Goal: Information Seeking & Learning: Learn about a topic

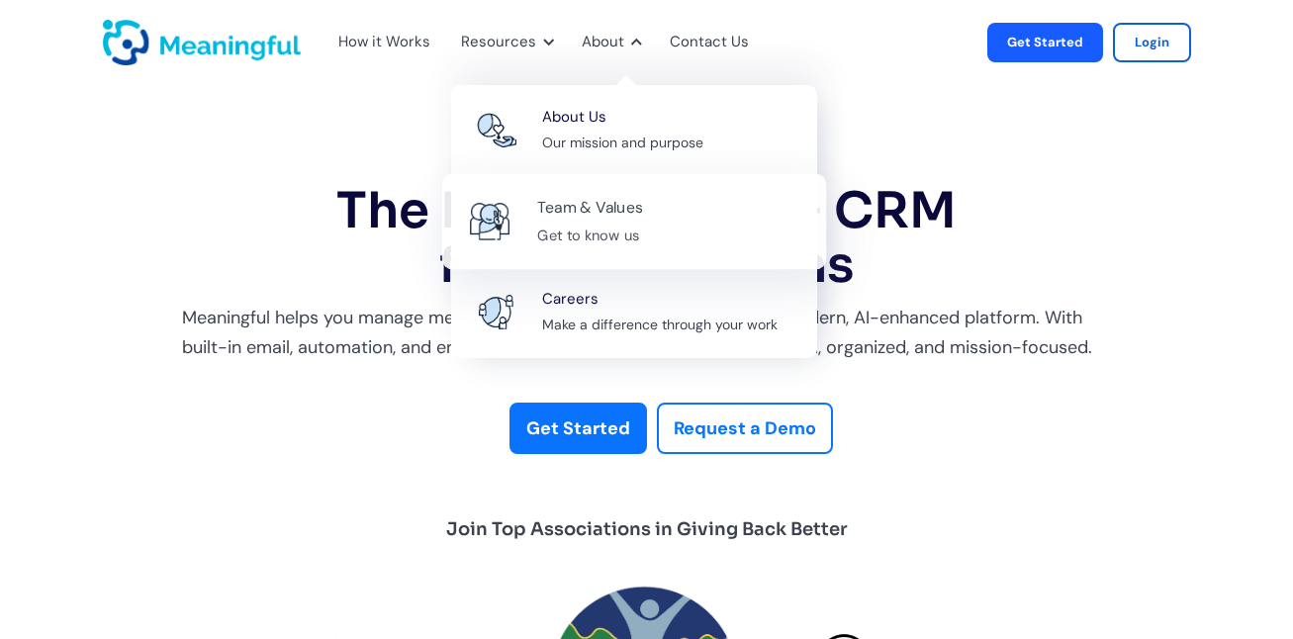
click at [600, 198] on div "Team & Values" at bounding box center [590, 208] width 106 height 27
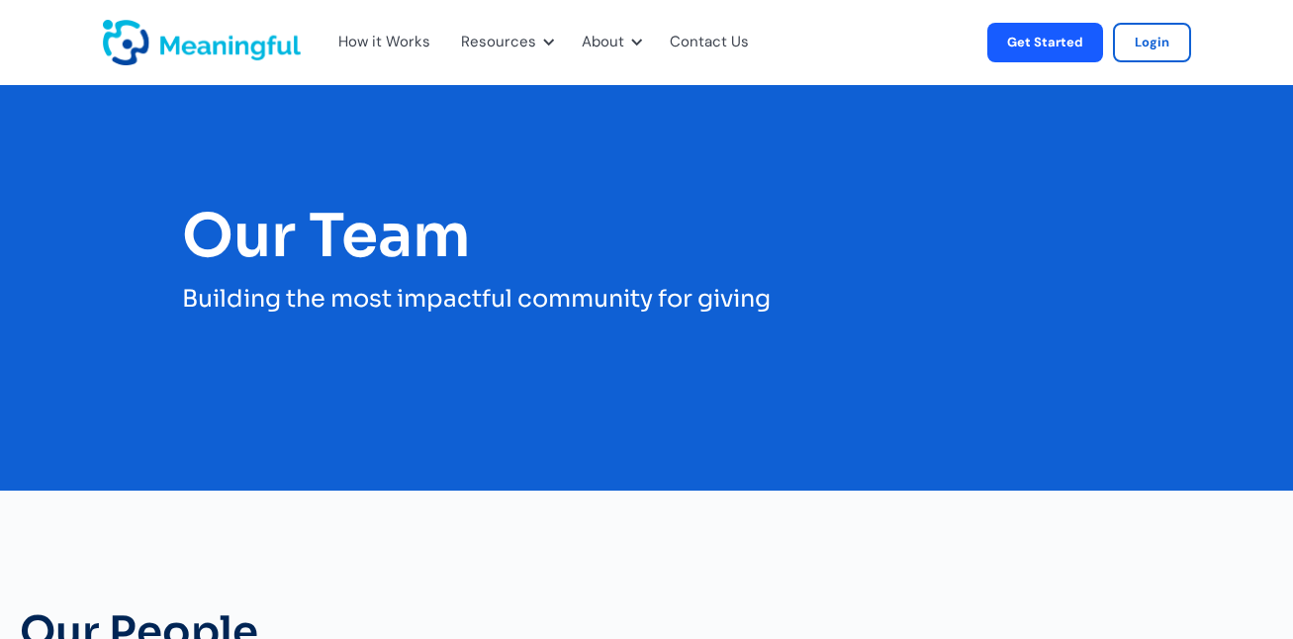
click at [234, 52] on img "home" at bounding box center [202, 43] width 198 height 46
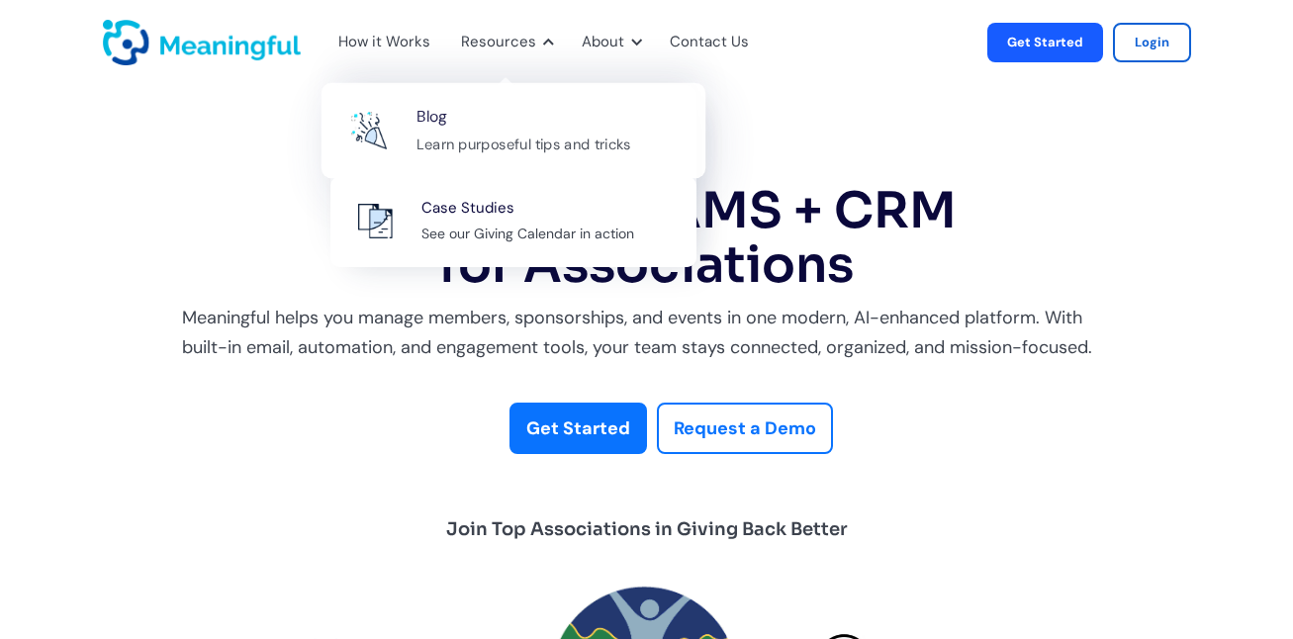
click at [512, 125] on div "Blog Learn purposeful tips and tricks" at bounding box center [550, 130] width 268 height 53
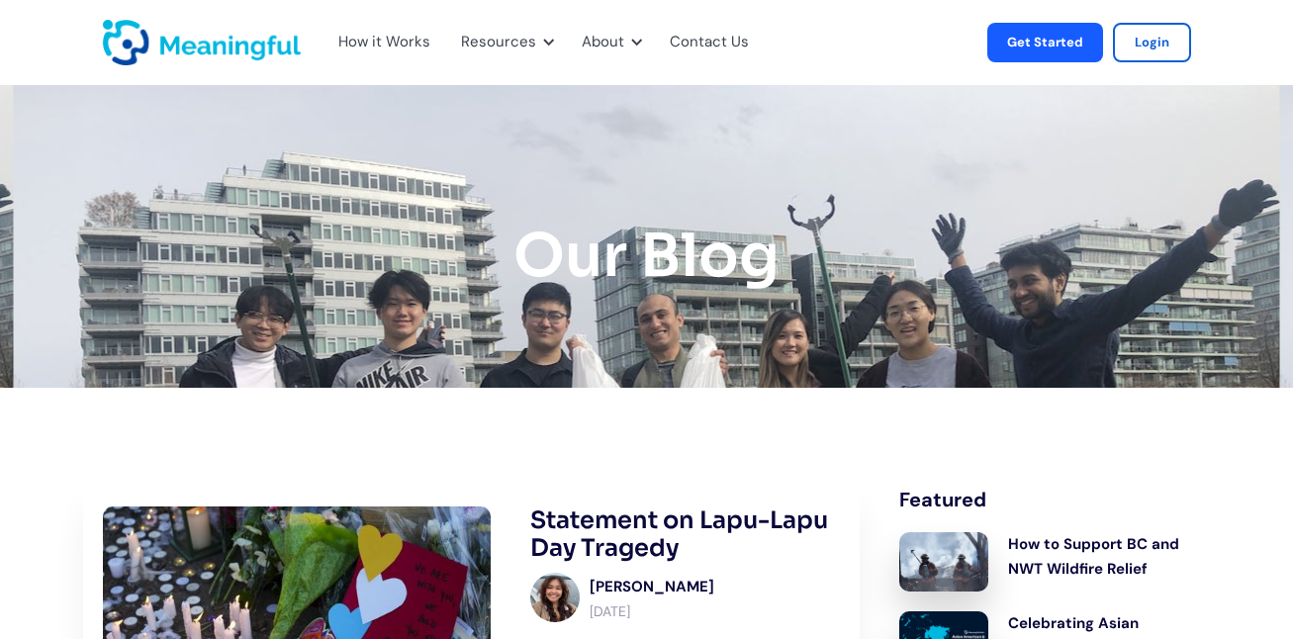
click at [727, 48] on div "Contact Us" at bounding box center [709, 43] width 79 height 26
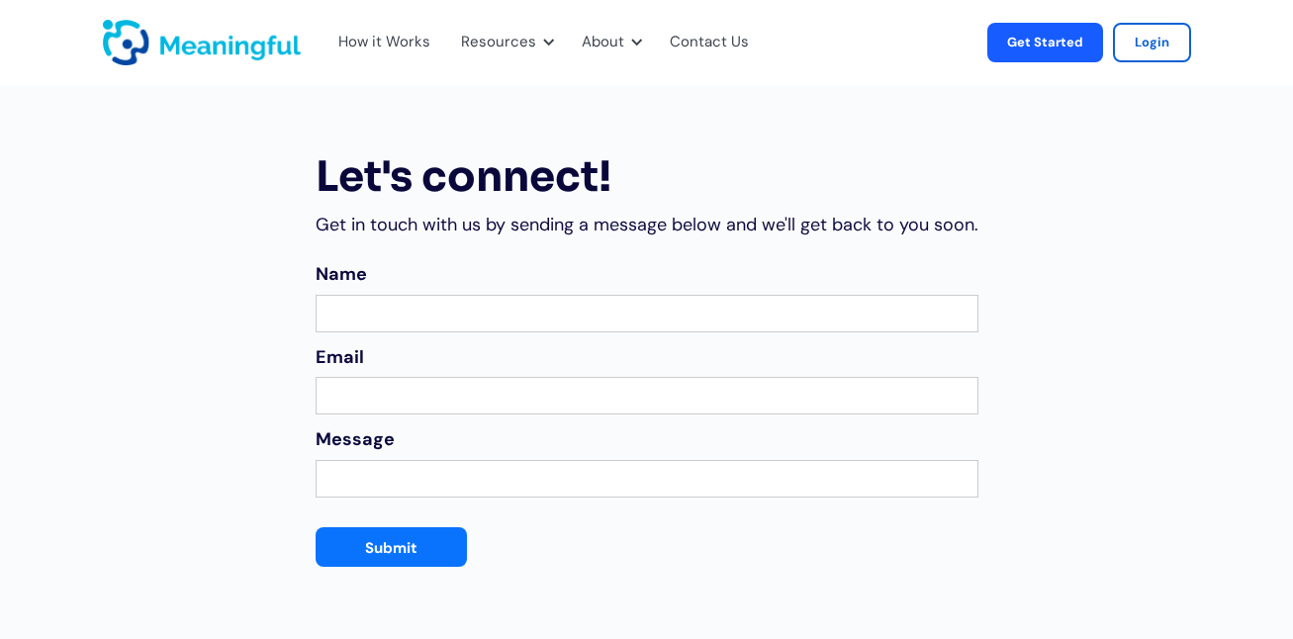
click at [383, 46] on div "How it Works" at bounding box center [384, 43] width 92 height 26
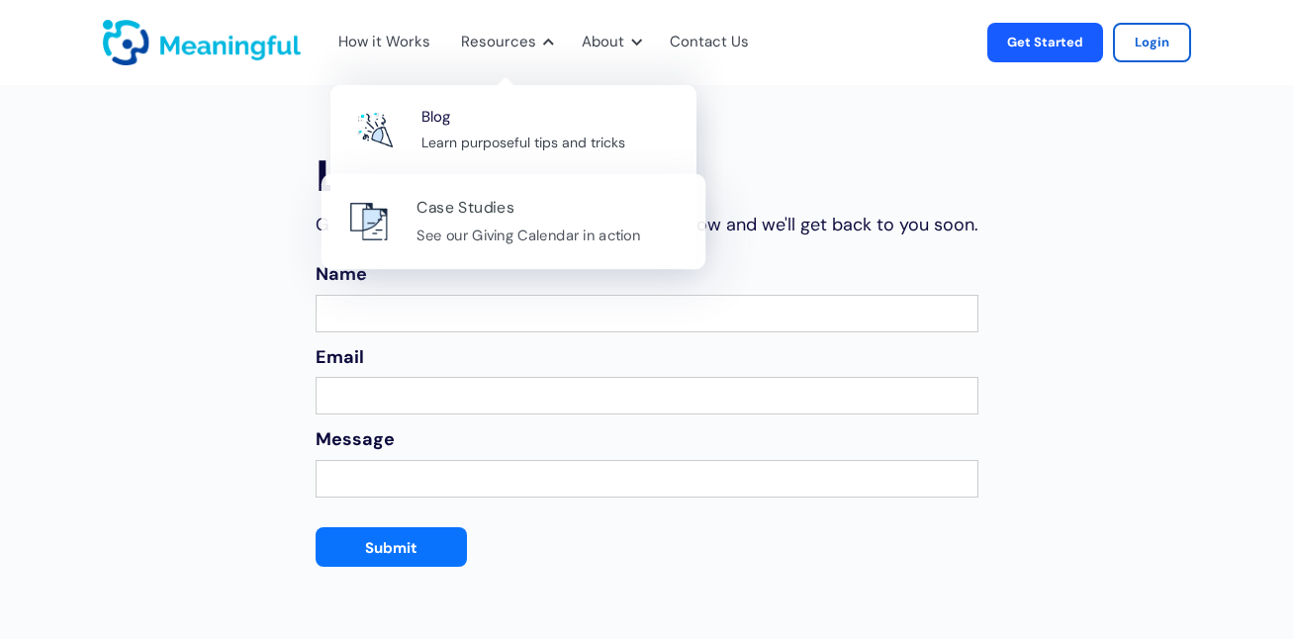
click at [466, 199] on div "Case Studies" at bounding box center [465, 208] width 98 height 27
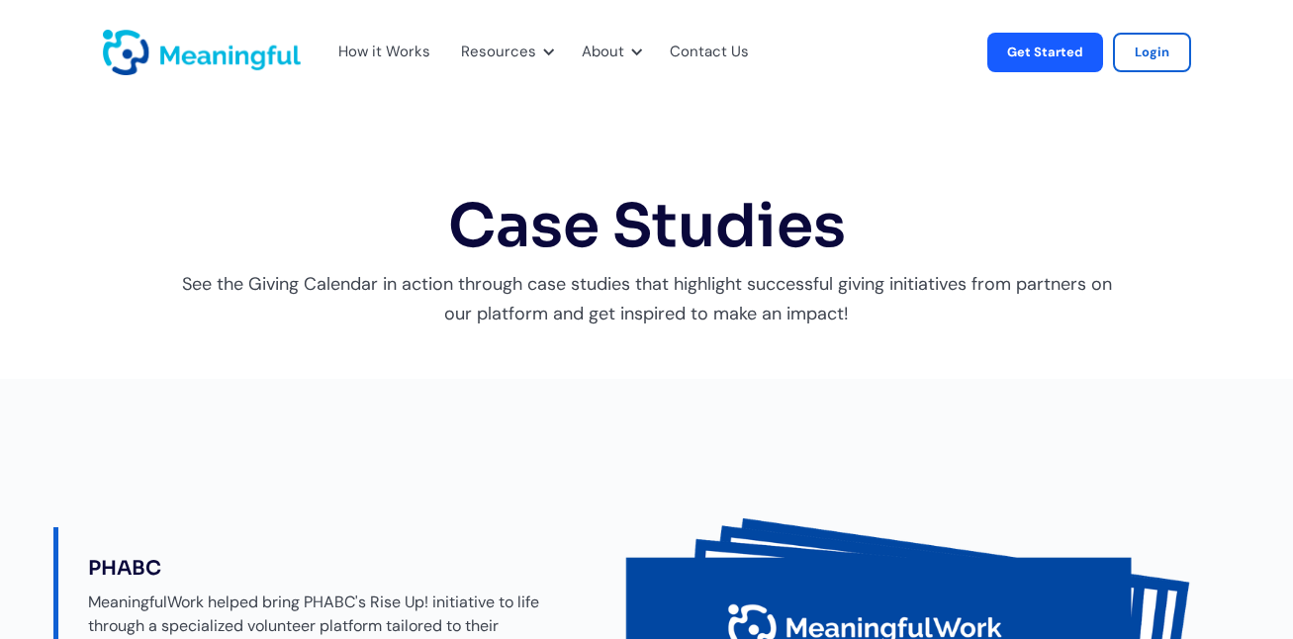
click at [372, 46] on div "How it Works" at bounding box center [384, 53] width 92 height 26
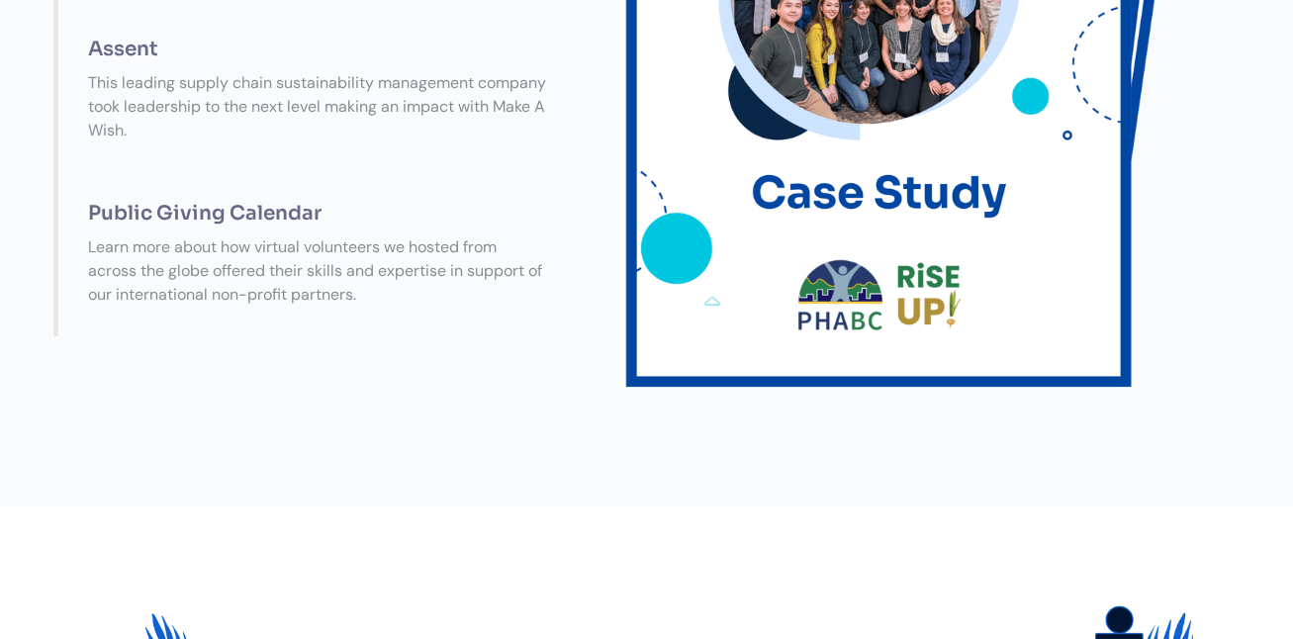
scroll to position [660, 0]
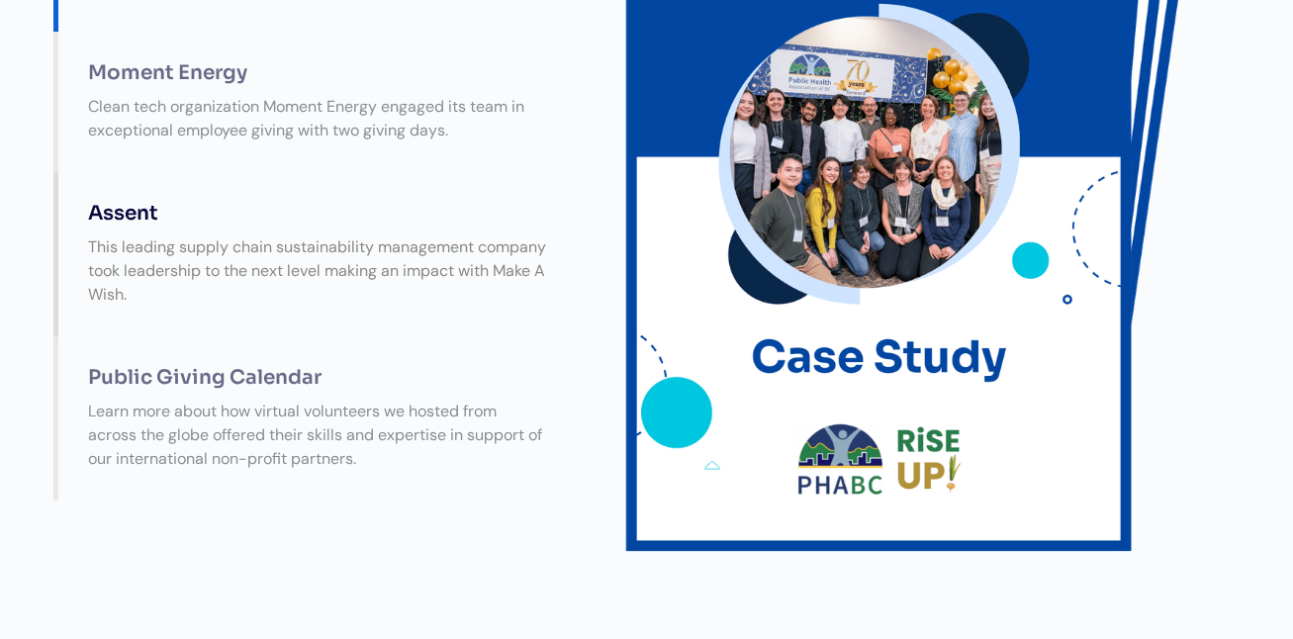
click at [411, 248] on div "This leading supply chain sustainability management company took leadership to …" at bounding box center [317, 271] width 498 height 91
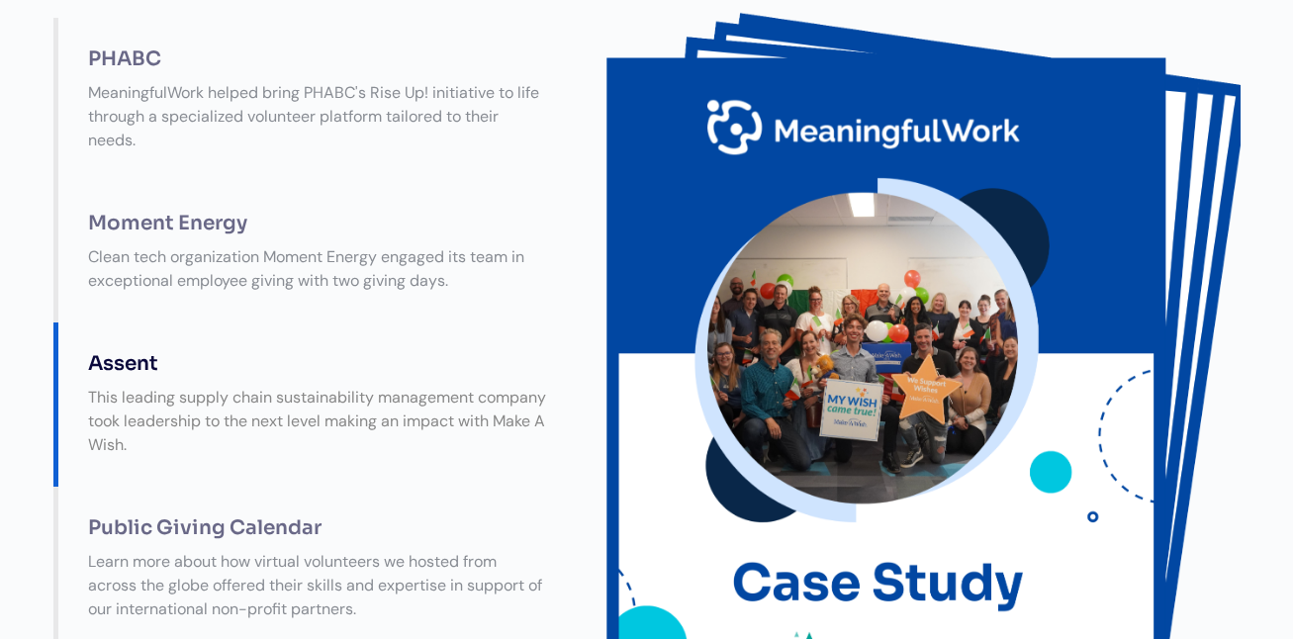
scroll to position [495, 0]
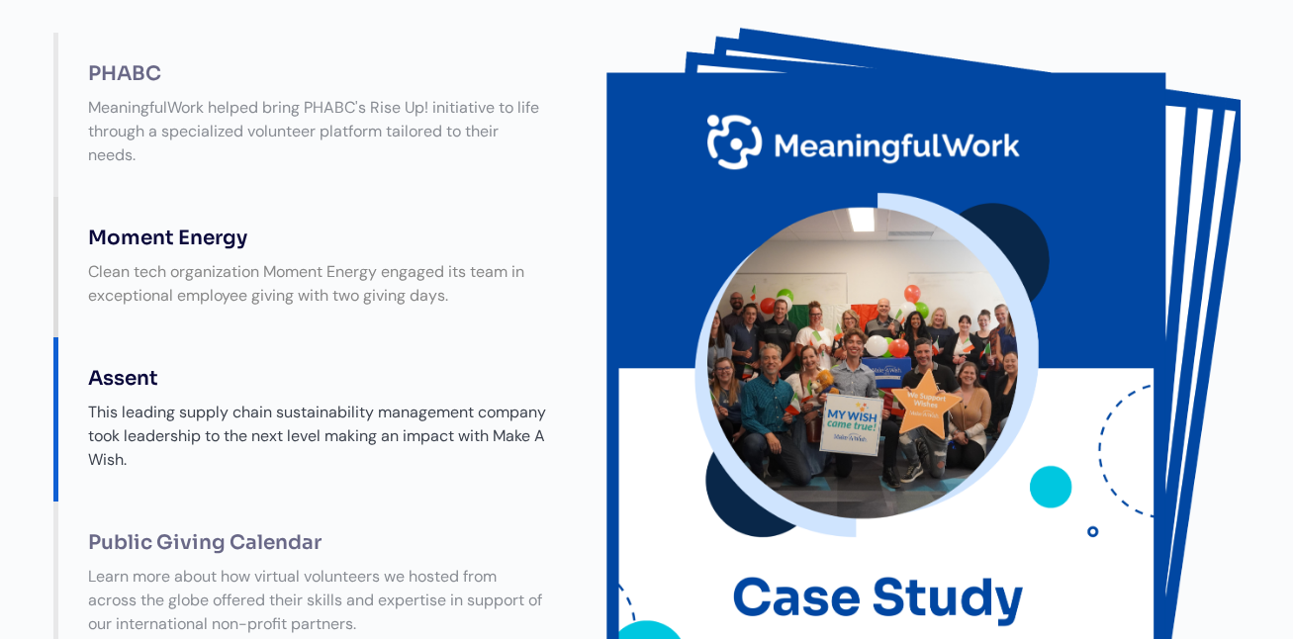
click at [332, 288] on div "Clean tech organization Moment Energy engaged its team in exceptional employee …" at bounding box center [317, 283] width 498 height 67
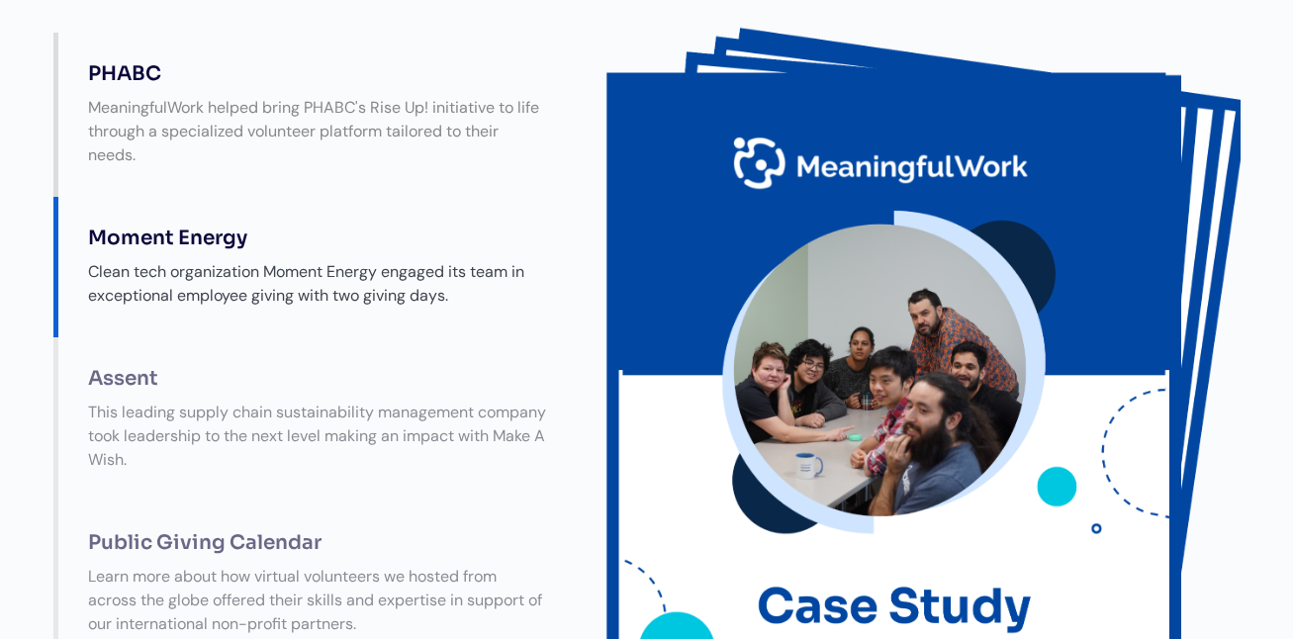
click at [353, 141] on div "MeaningfulWork helped bring PHABC's Rise Up! initiative to life through a speci…" at bounding box center [317, 131] width 498 height 91
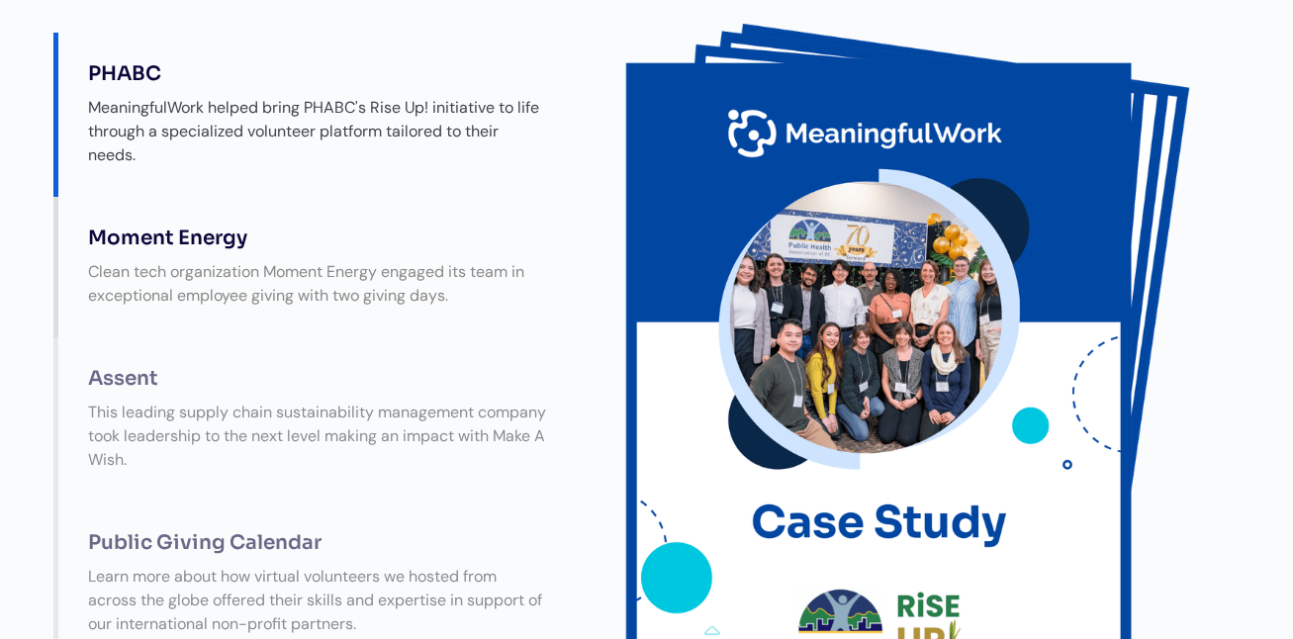
click at [329, 271] on div "Clean tech organization Moment Energy engaged its team in exceptional employee …" at bounding box center [317, 283] width 498 height 67
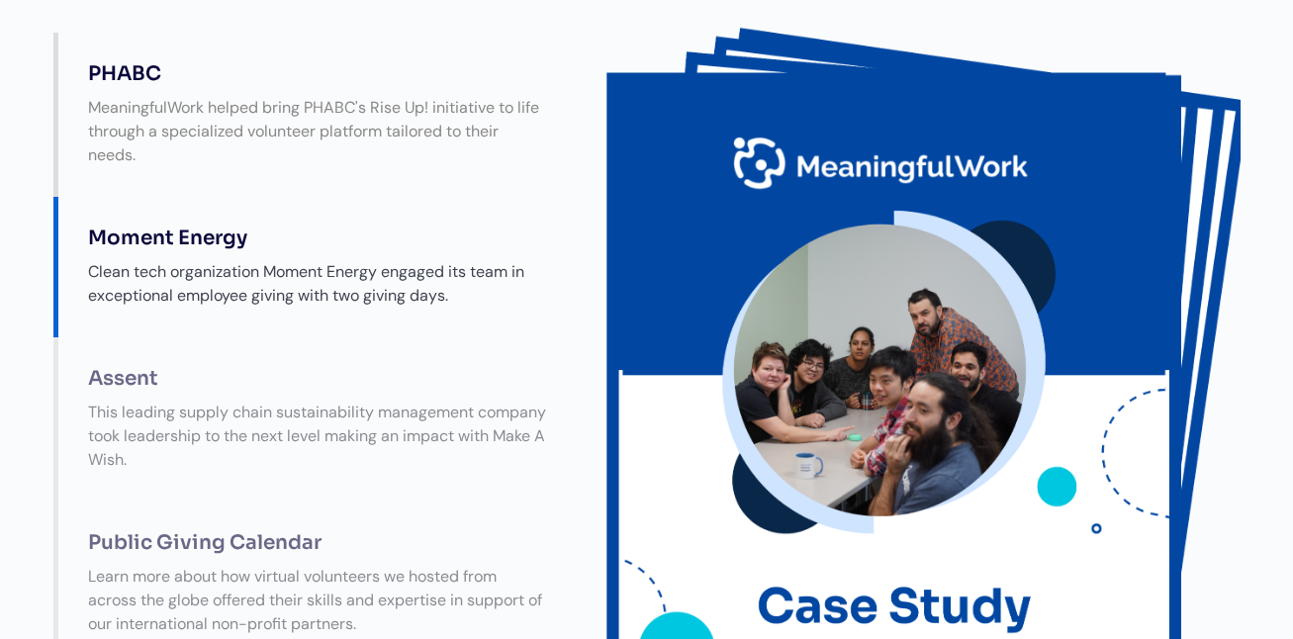
click at [341, 163] on div "MeaningfulWork helped bring PHABC's Rise Up! initiative to life through a speci…" at bounding box center [317, 131] width 498 height 91
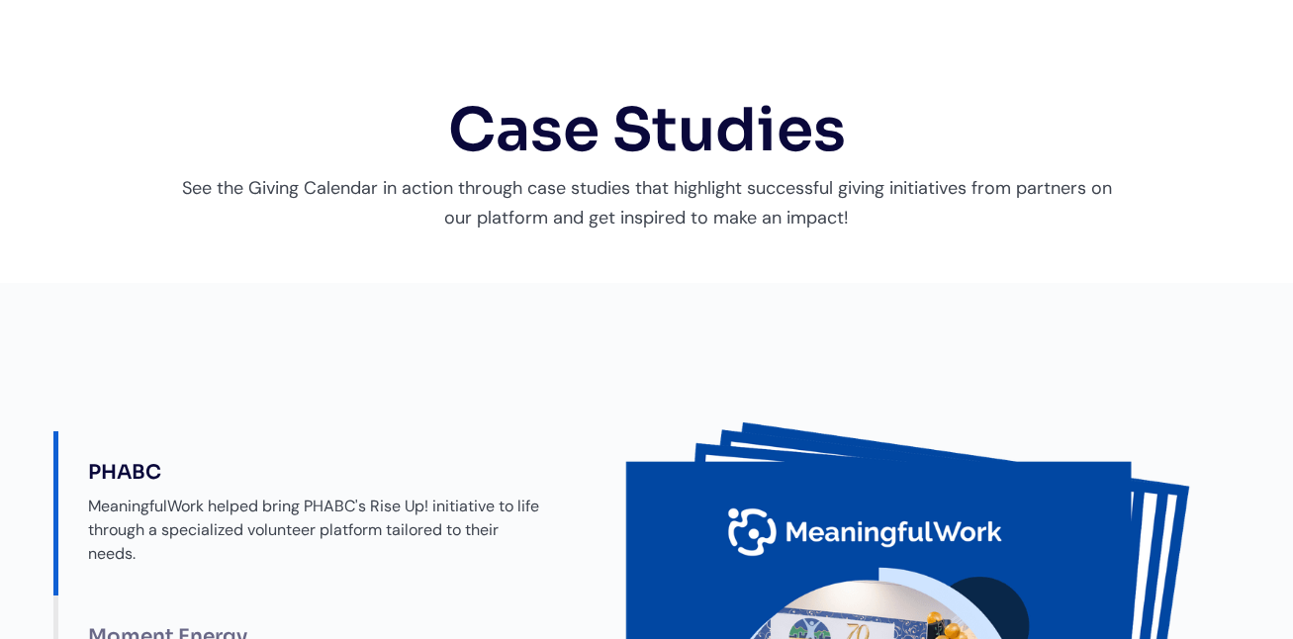
scroll to position [0, 0]
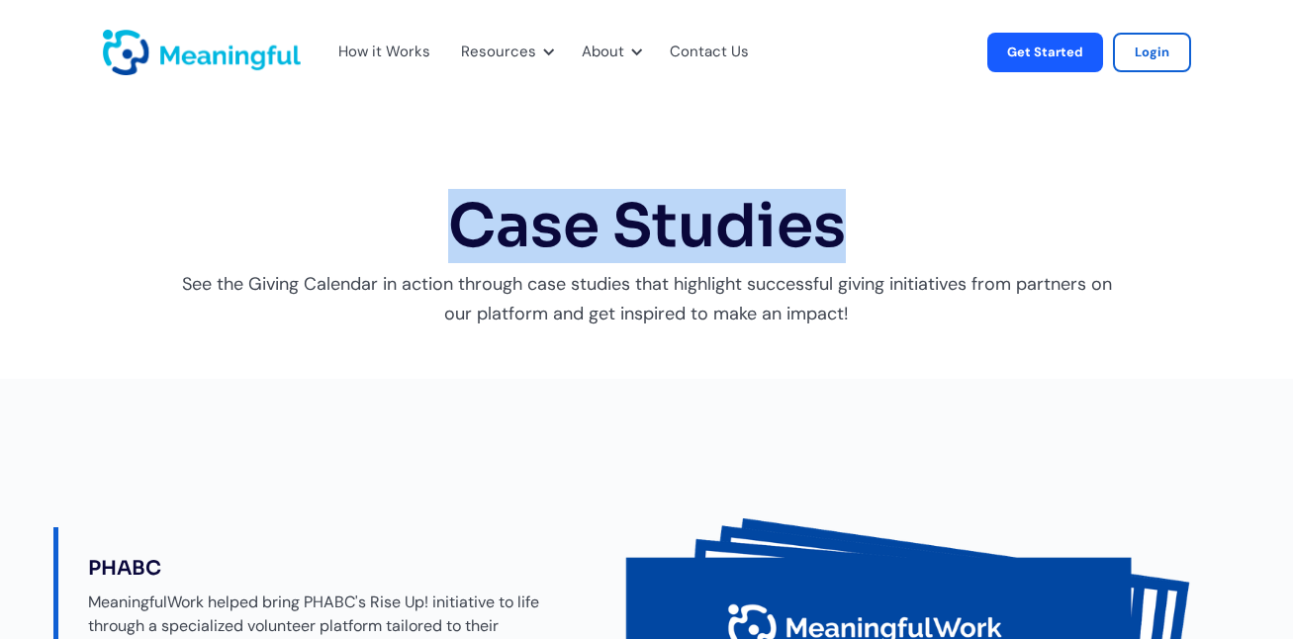
drag, startPoint x: 460, startPoint y: 230, endPoint x: 845, endPoint y: 233, distance: 384.8
click at [845, 233] on h1 "Case Studies" at bounding box center [647, 226] width 930 height 65
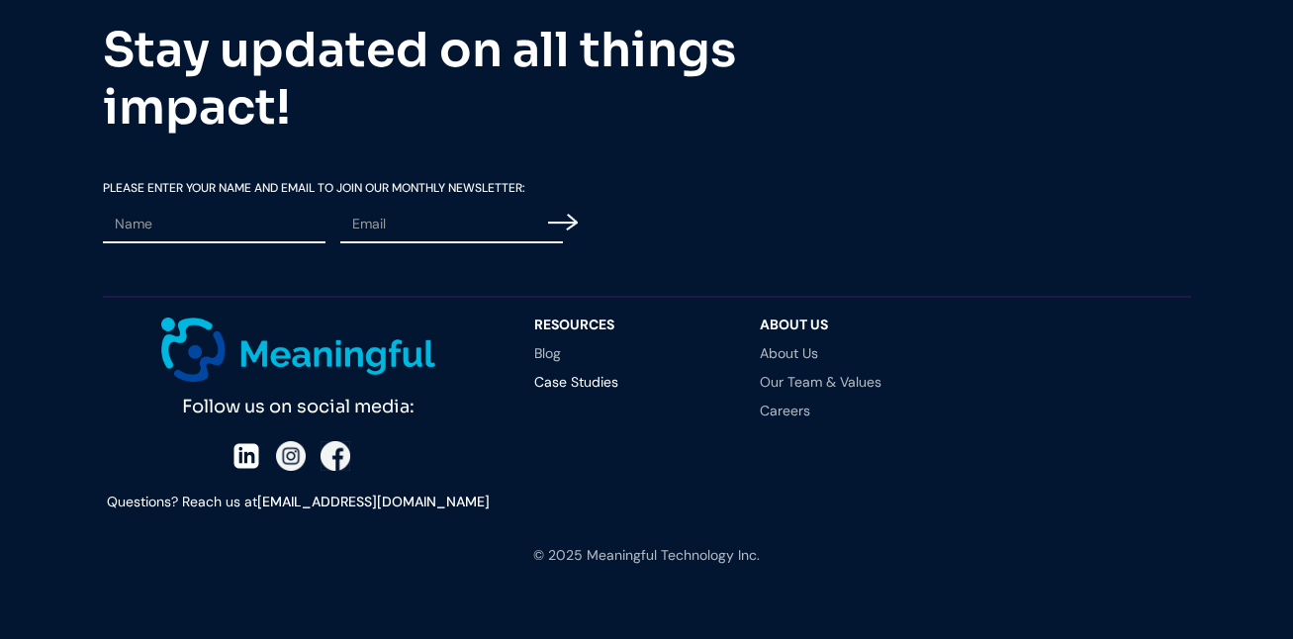
scroll to position [1649, 0]
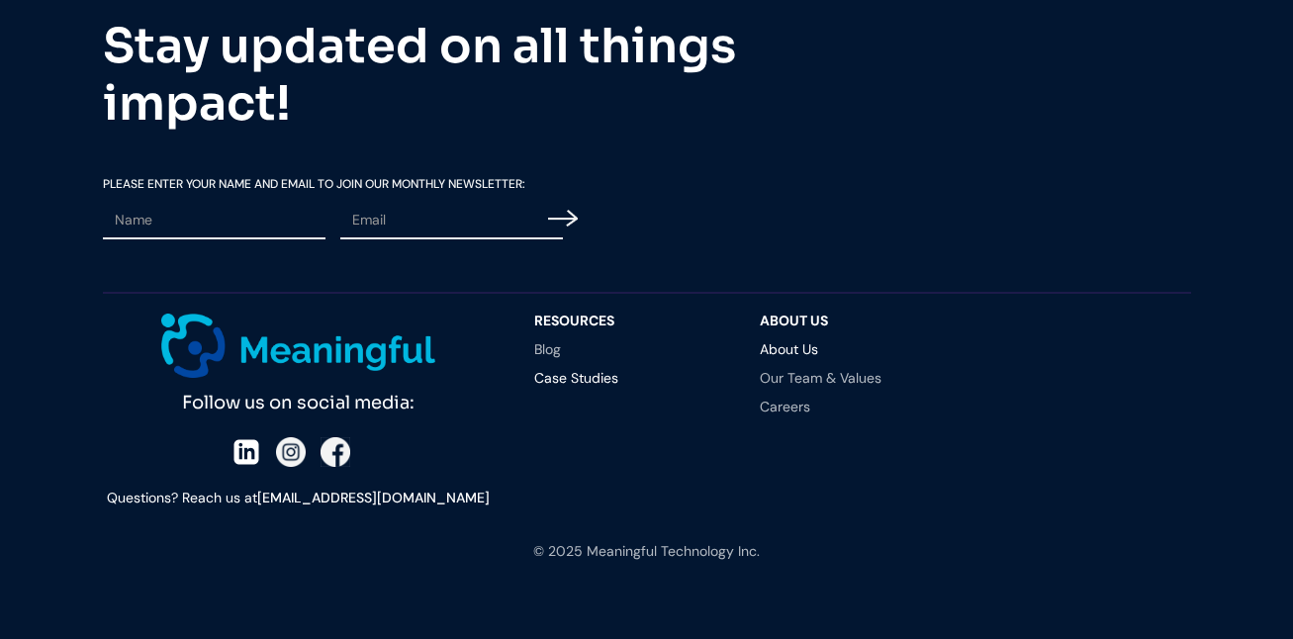
click at [777, 349] on link "About Us" at bounding box center [853, 349] width 186 height 14
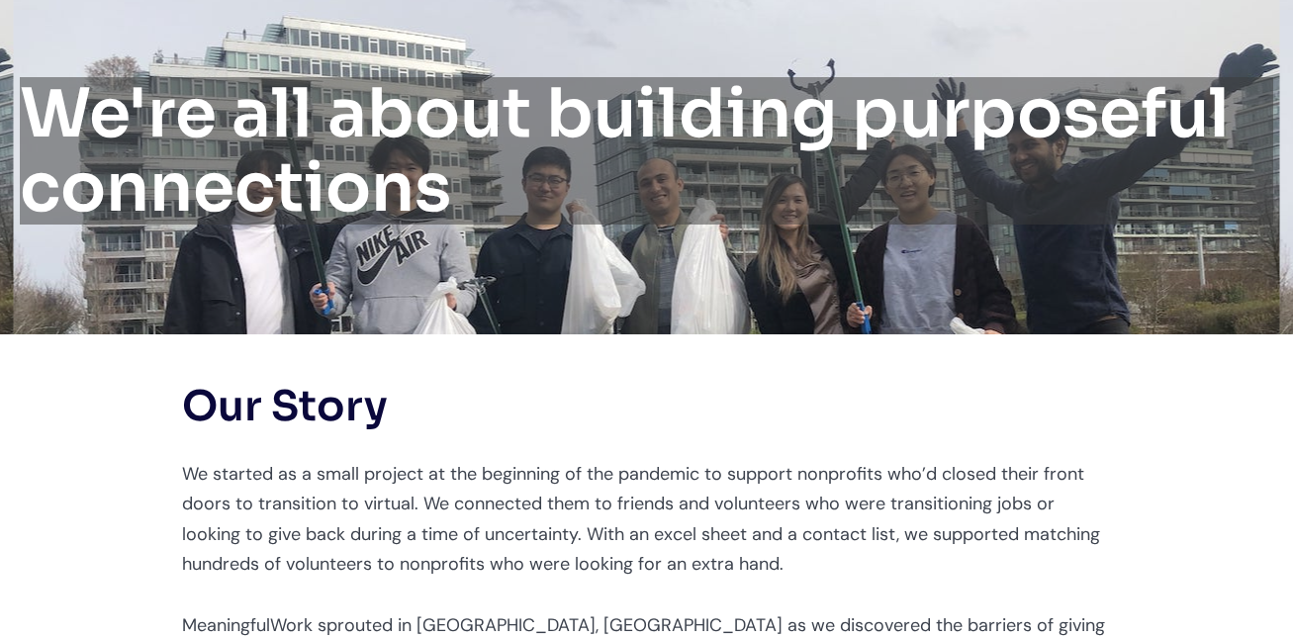
scroll to position [165, 0]
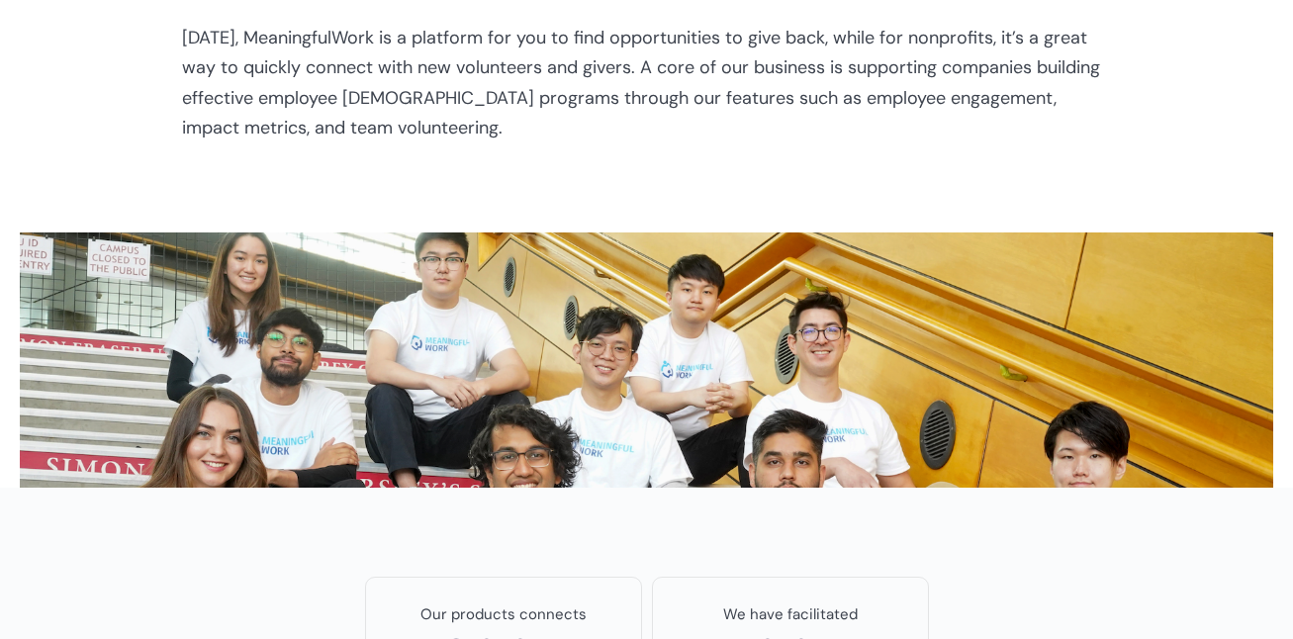
scroll to position [824, 0]
